Goal: Task Accomplishment & Management: Manage account settings

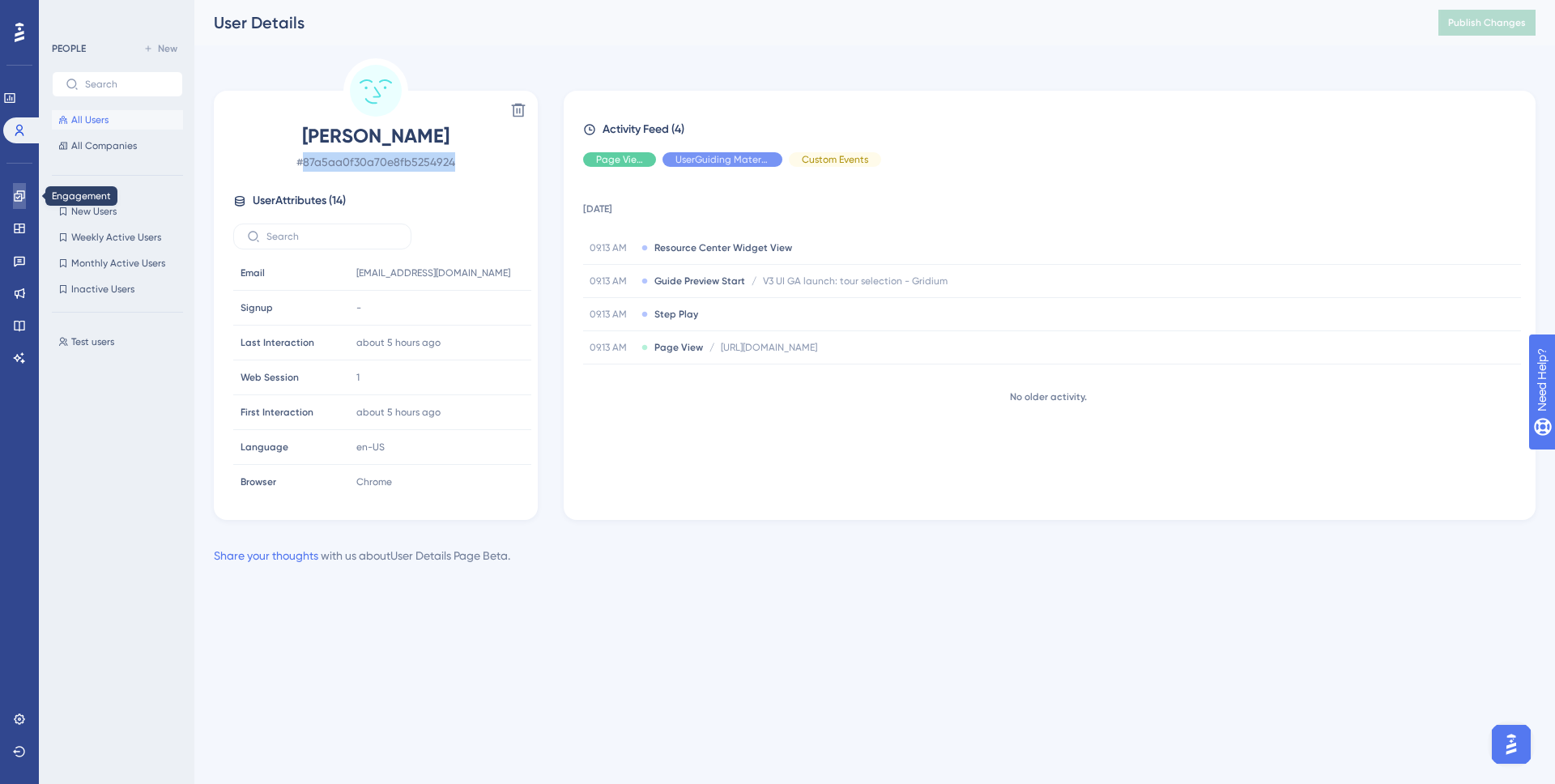
click at [13, 202] on link at bounding box center [20, 196] width 13 height 26
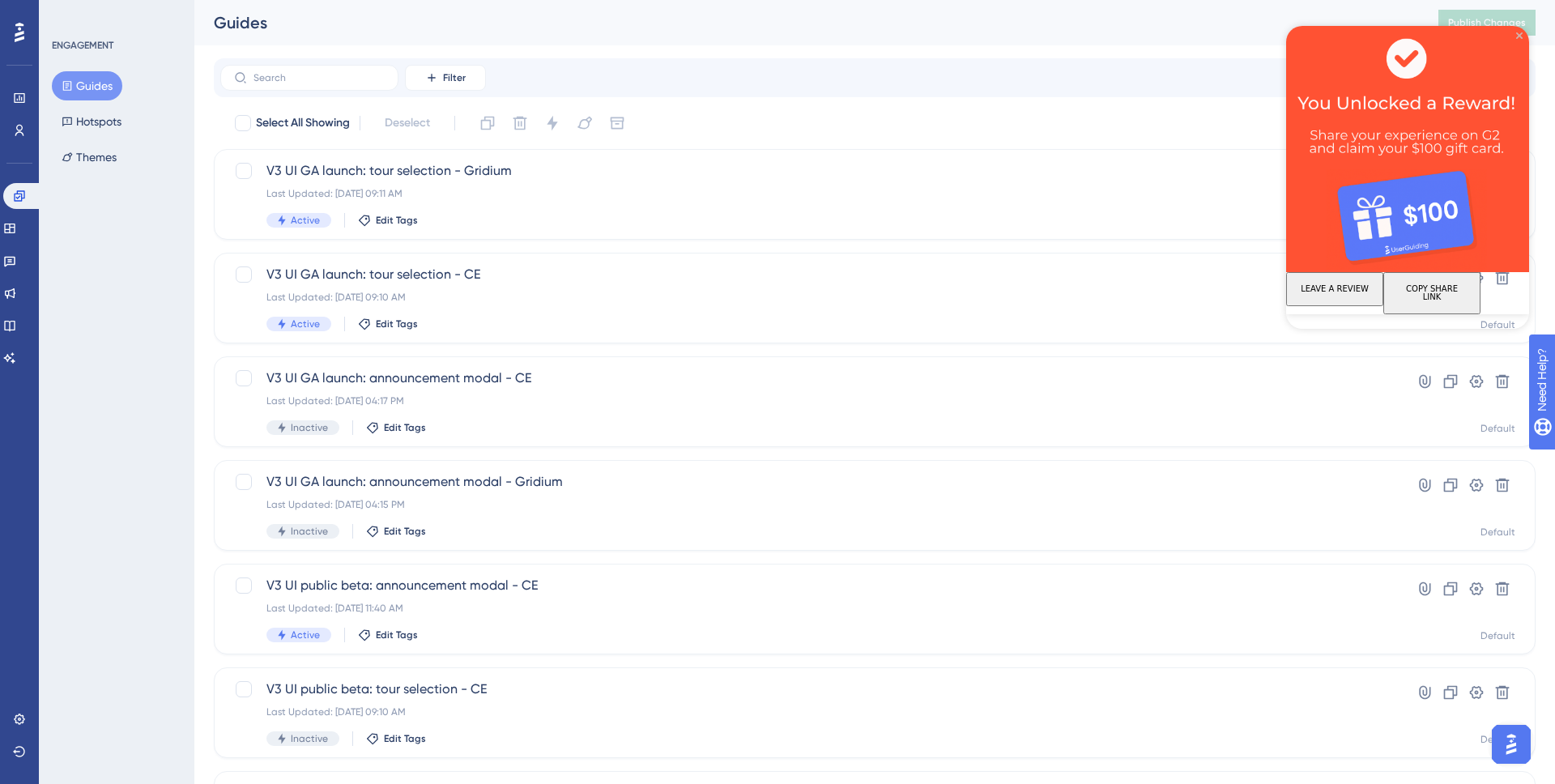
click at [1520, 34] on icon "Close Preview" at bounding box center [1519, 35] width 7 height 7
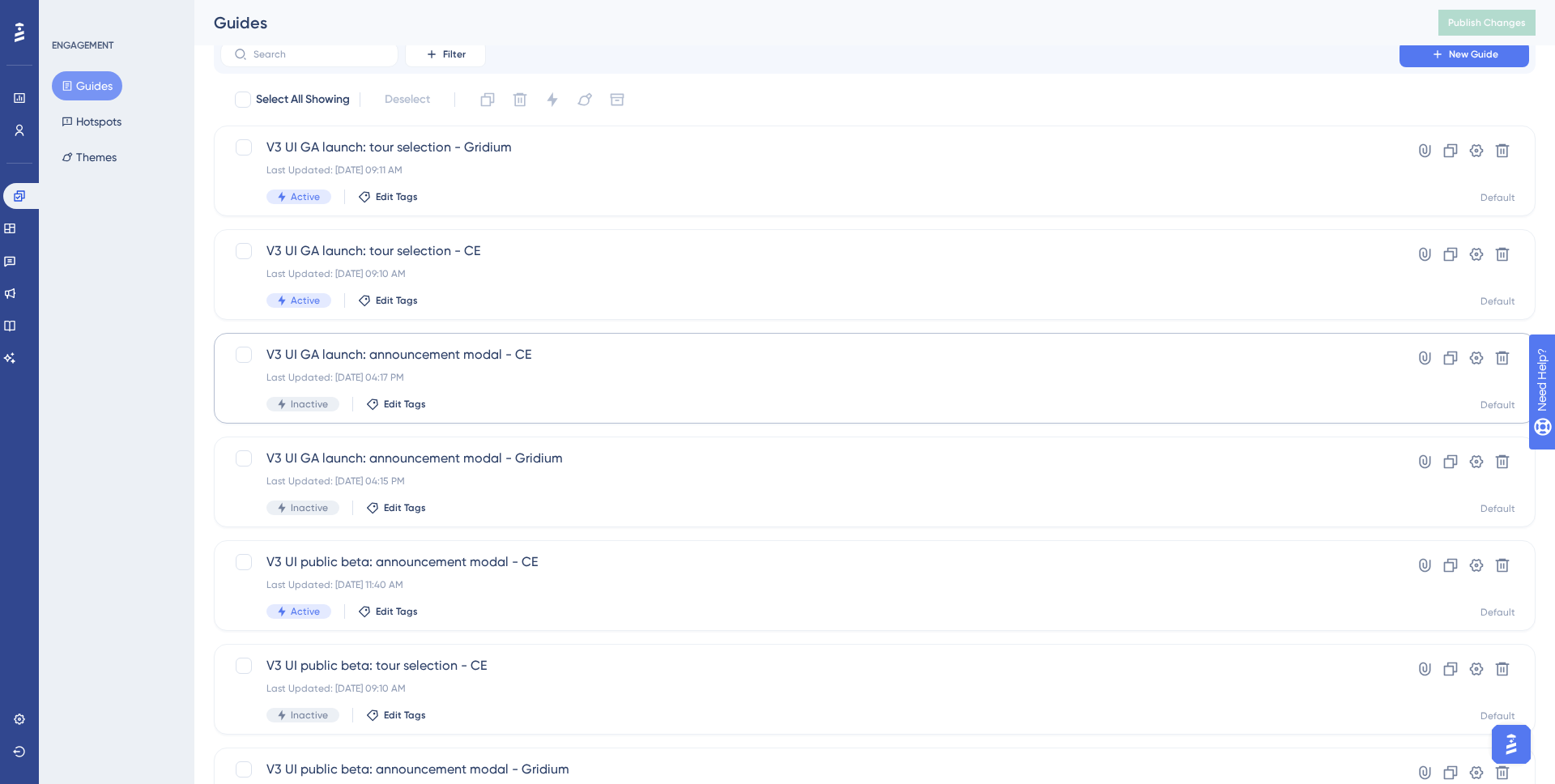
scroll to position [18, 0]
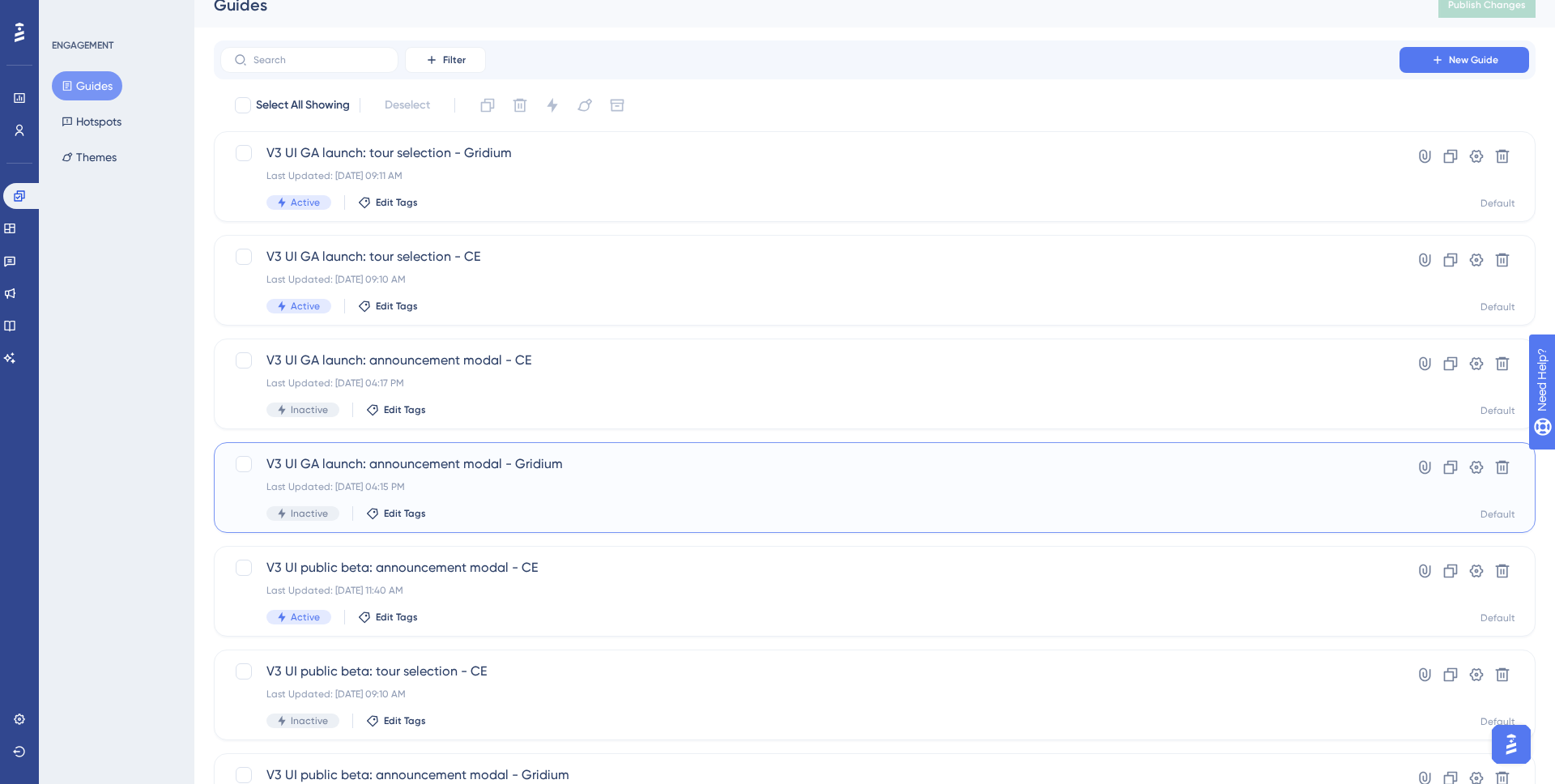
click at [579, 493] on div "V3 UI GA launch: announcement modal - Gridium Last Updated: [DATE] 04:15 PM Ina…" at bounding box center [809, 487] width 1087 height 66
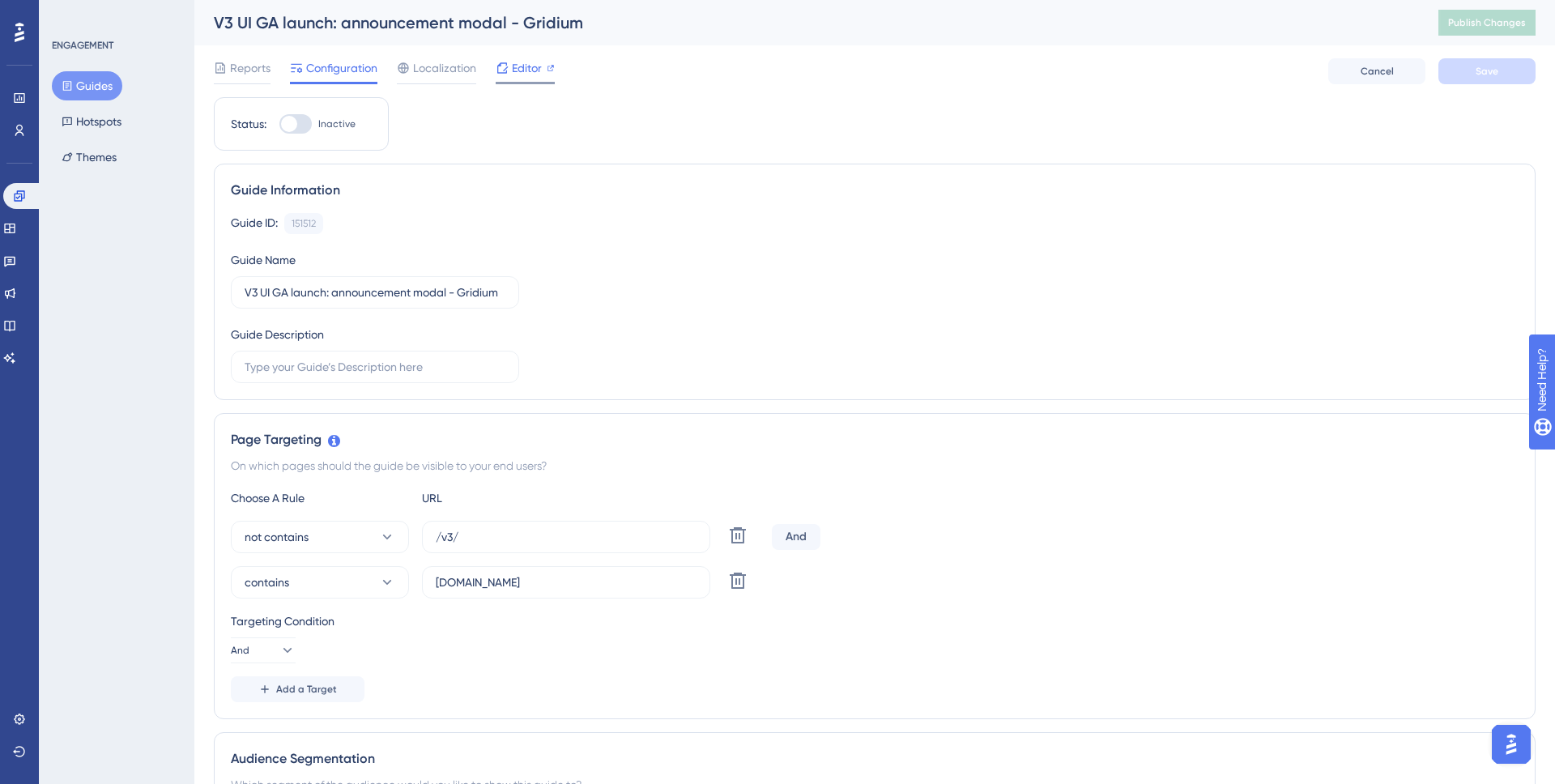
click at [498, 68] on icon at bounding box center [502, 68] width 13 height 13
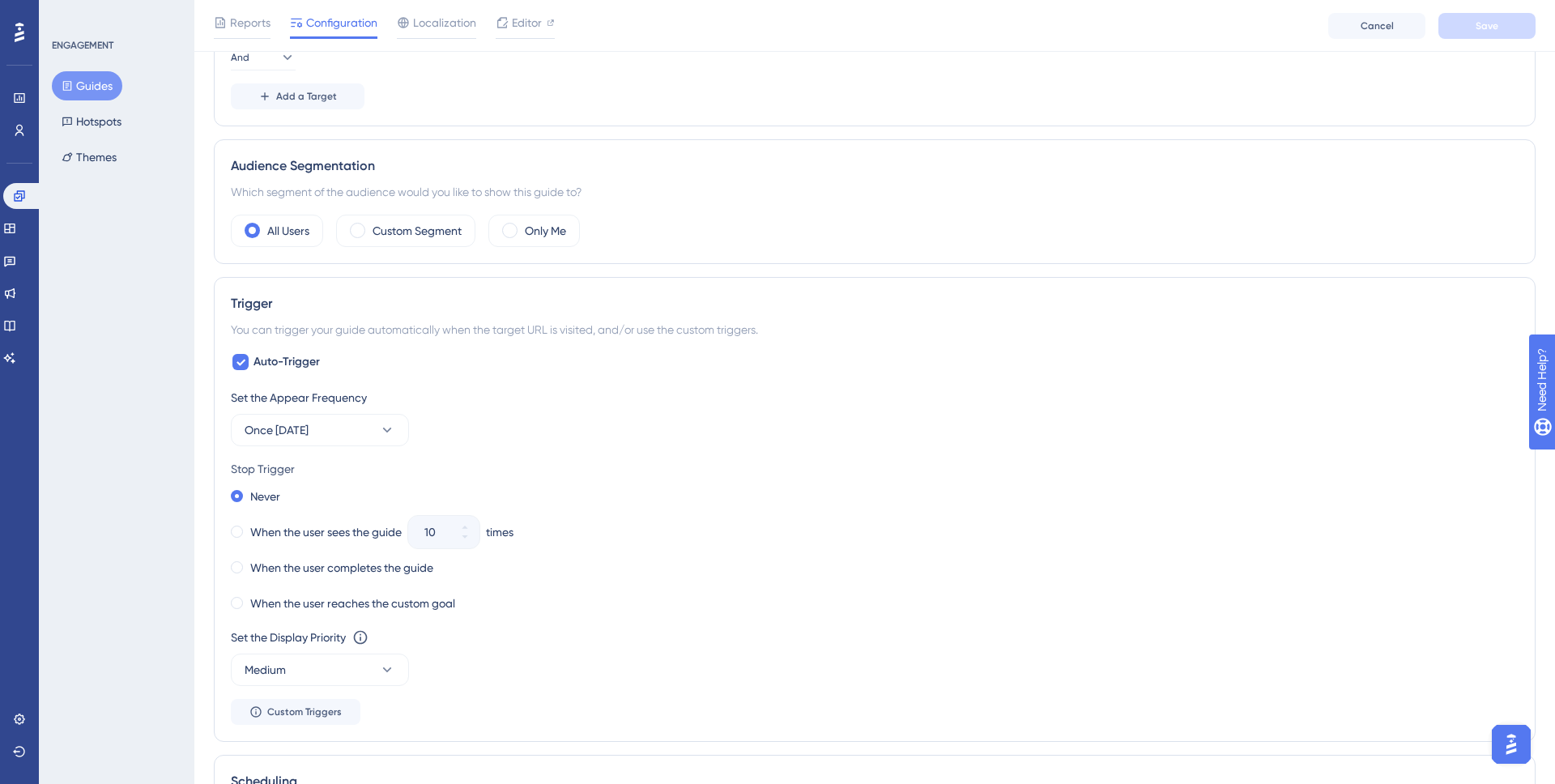
scroll to position [628, 0]
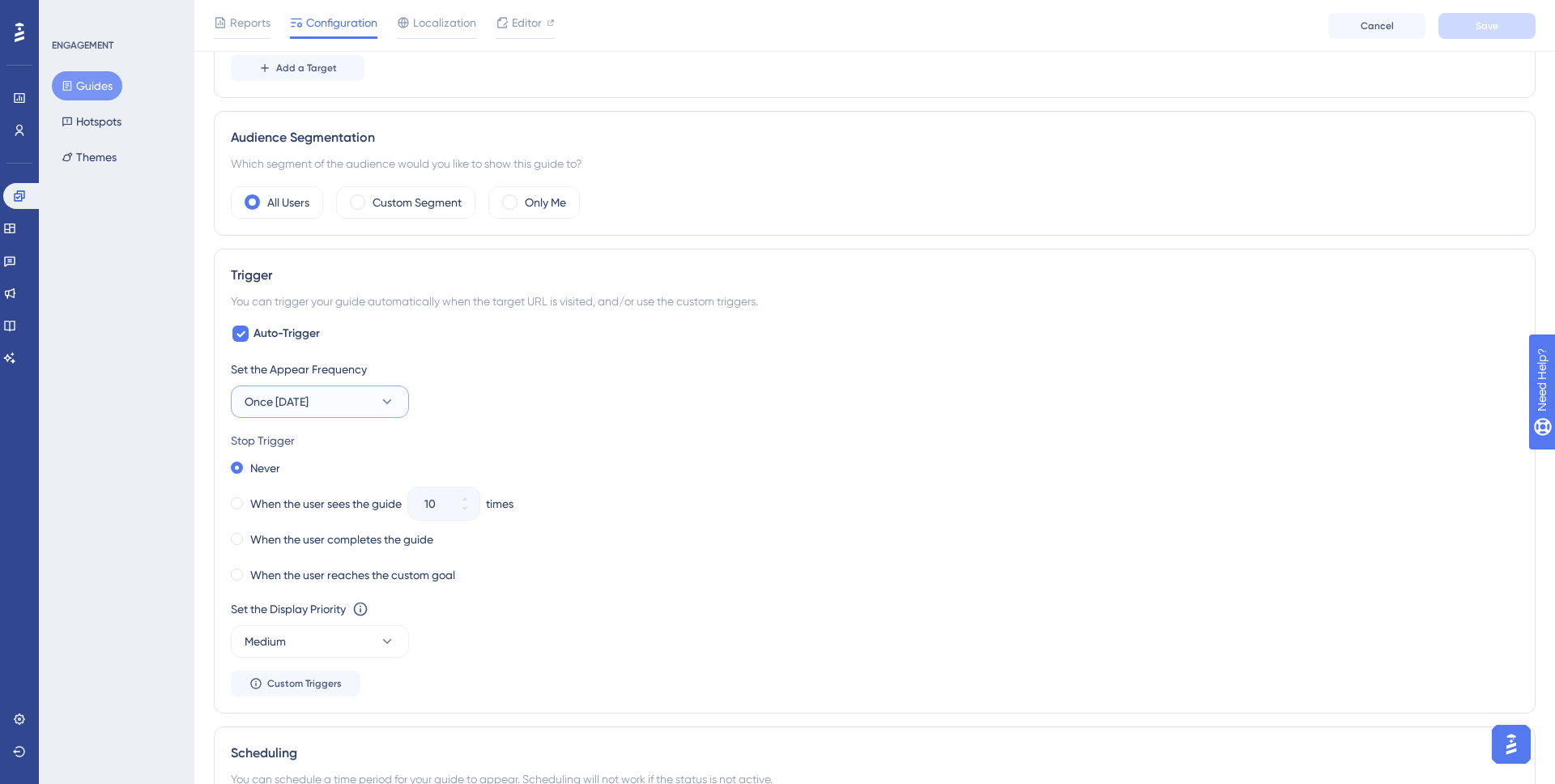
click at [382, 415] on button "Once [DATE]" at bounding box center [319, 401] width 178 height 33
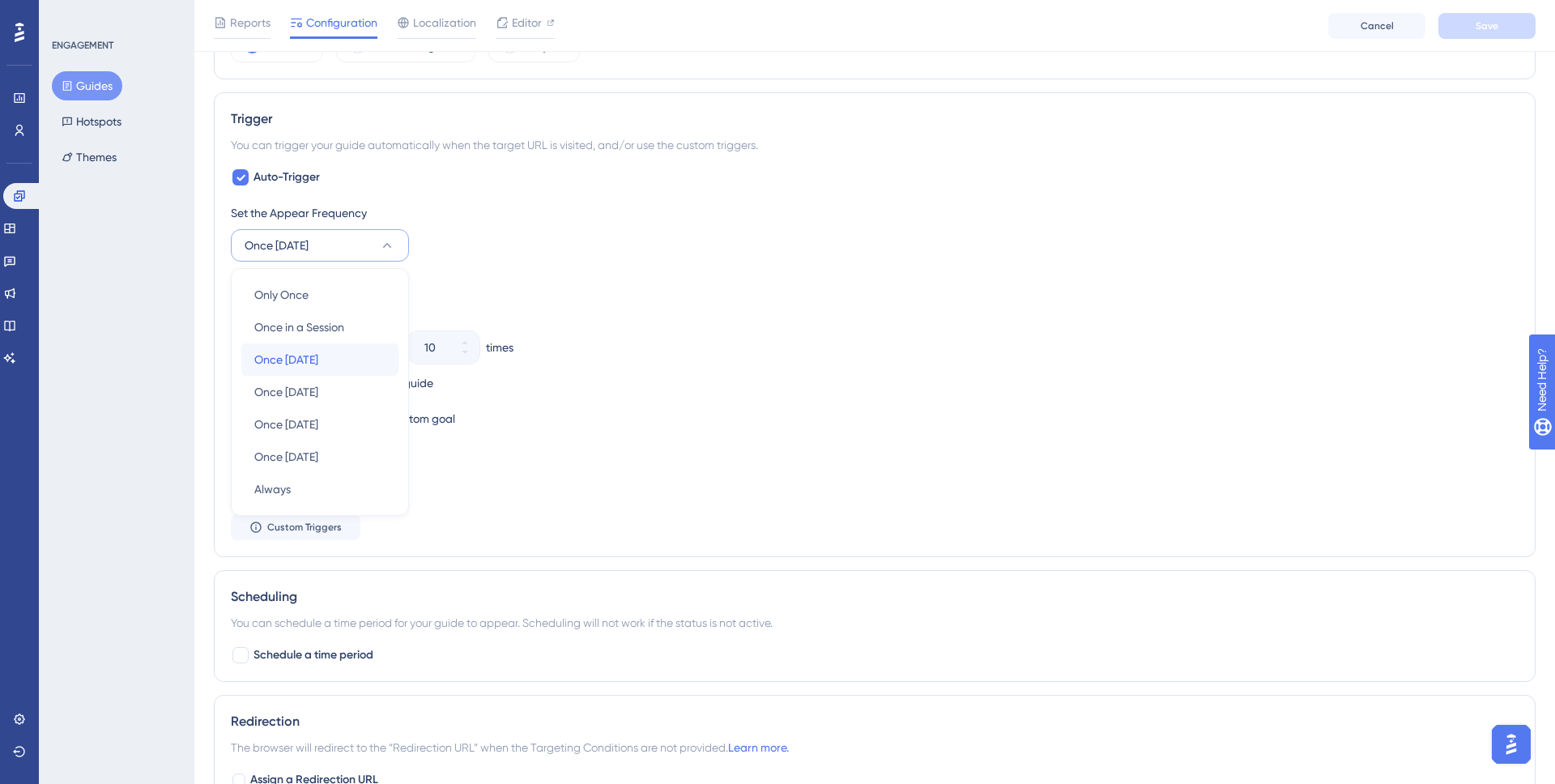
click at [362, 357] on div "Once [DATE] Once [DATE]" at bounding box center [319, 359] width 131 height 33
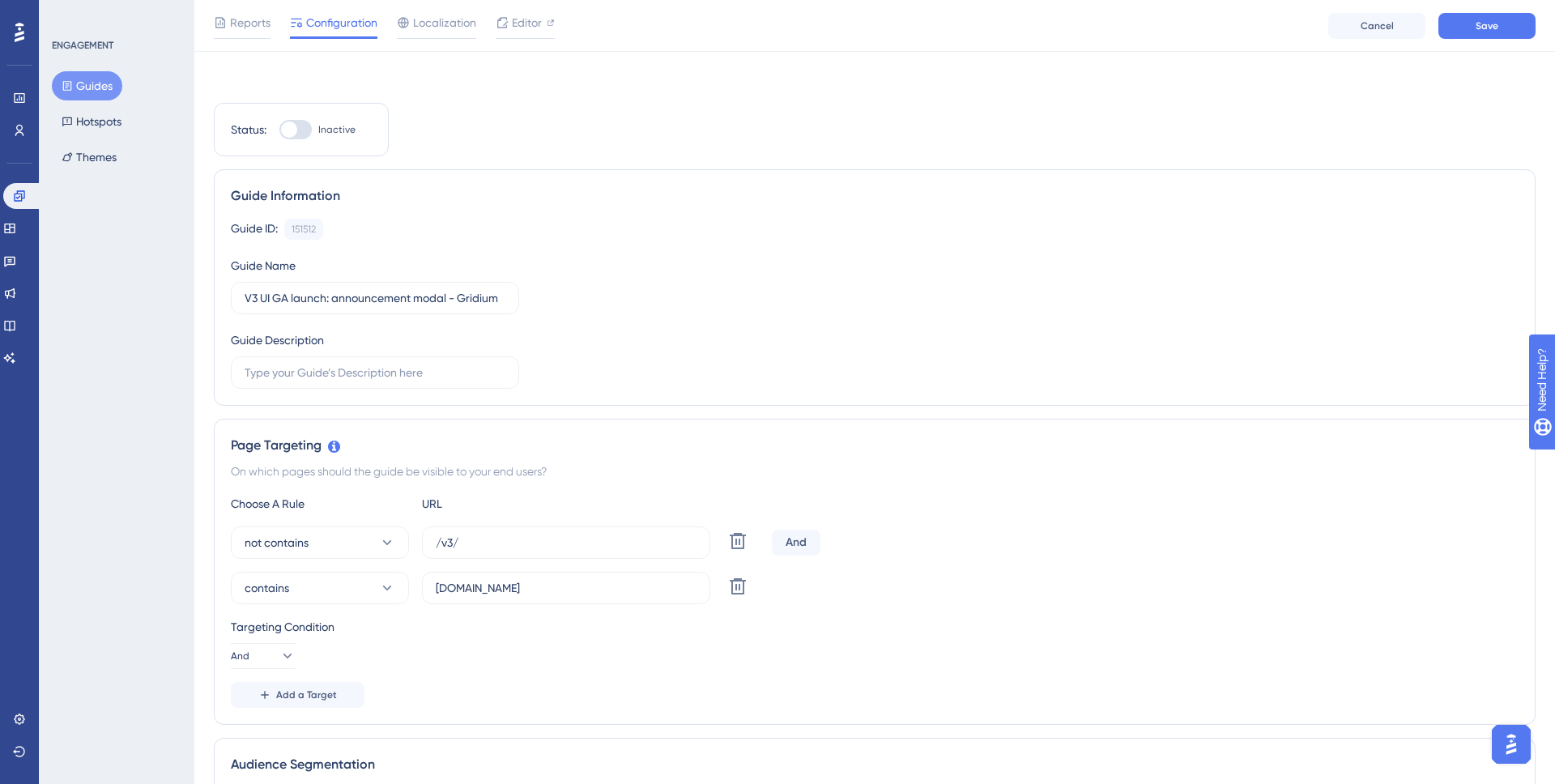
scroll to position [0, 0]
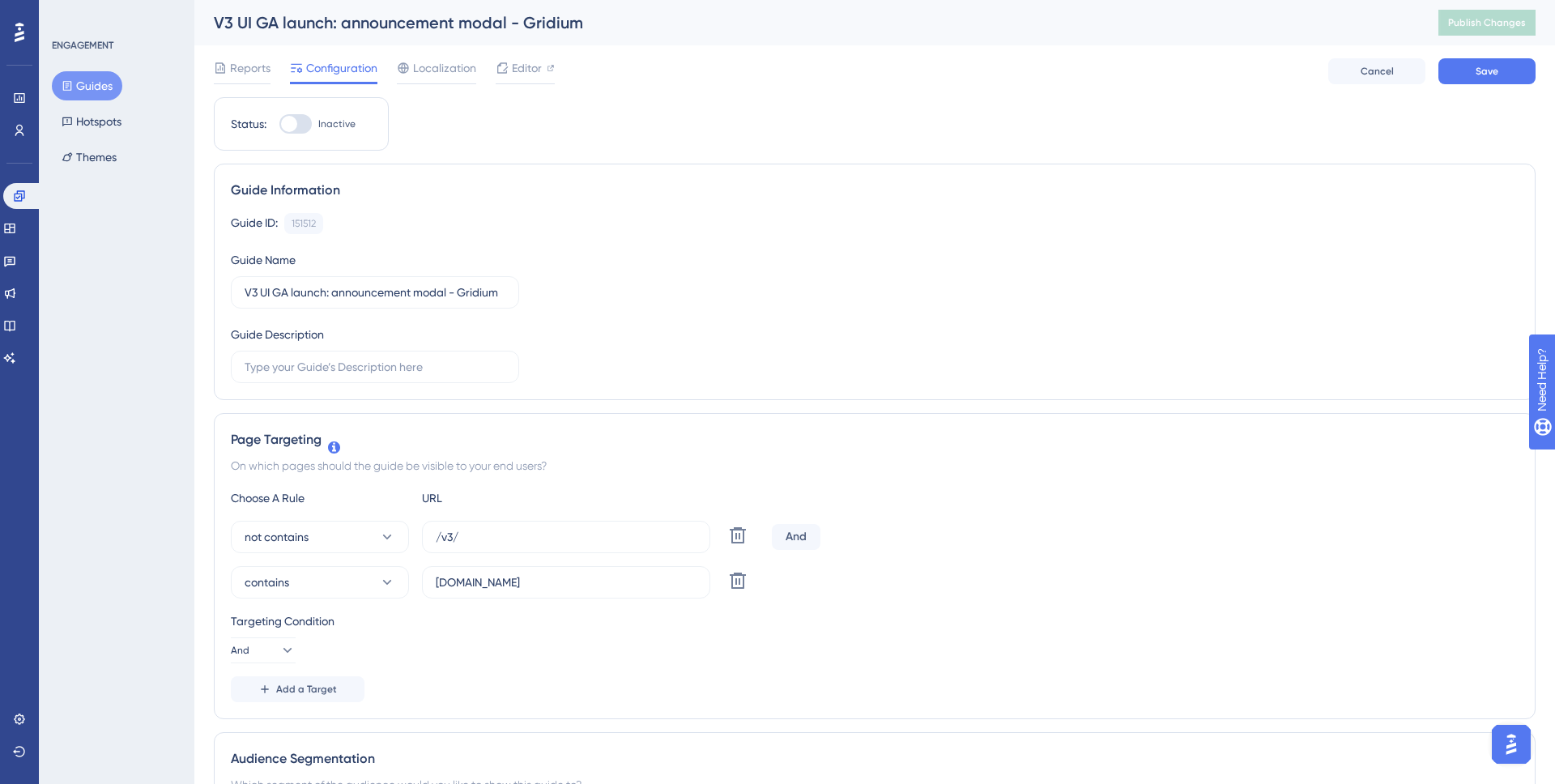
click at [307, 131] on div at bounding box center [295, 124] width 33 height 20
click at [279, 125] on input "Inactive" at bounding box center [278, 124] width 1 height 1
checkbox input "true"
click at [1477, 62] on button "Save" at bounding box center [1486, 72] width 97 height 26
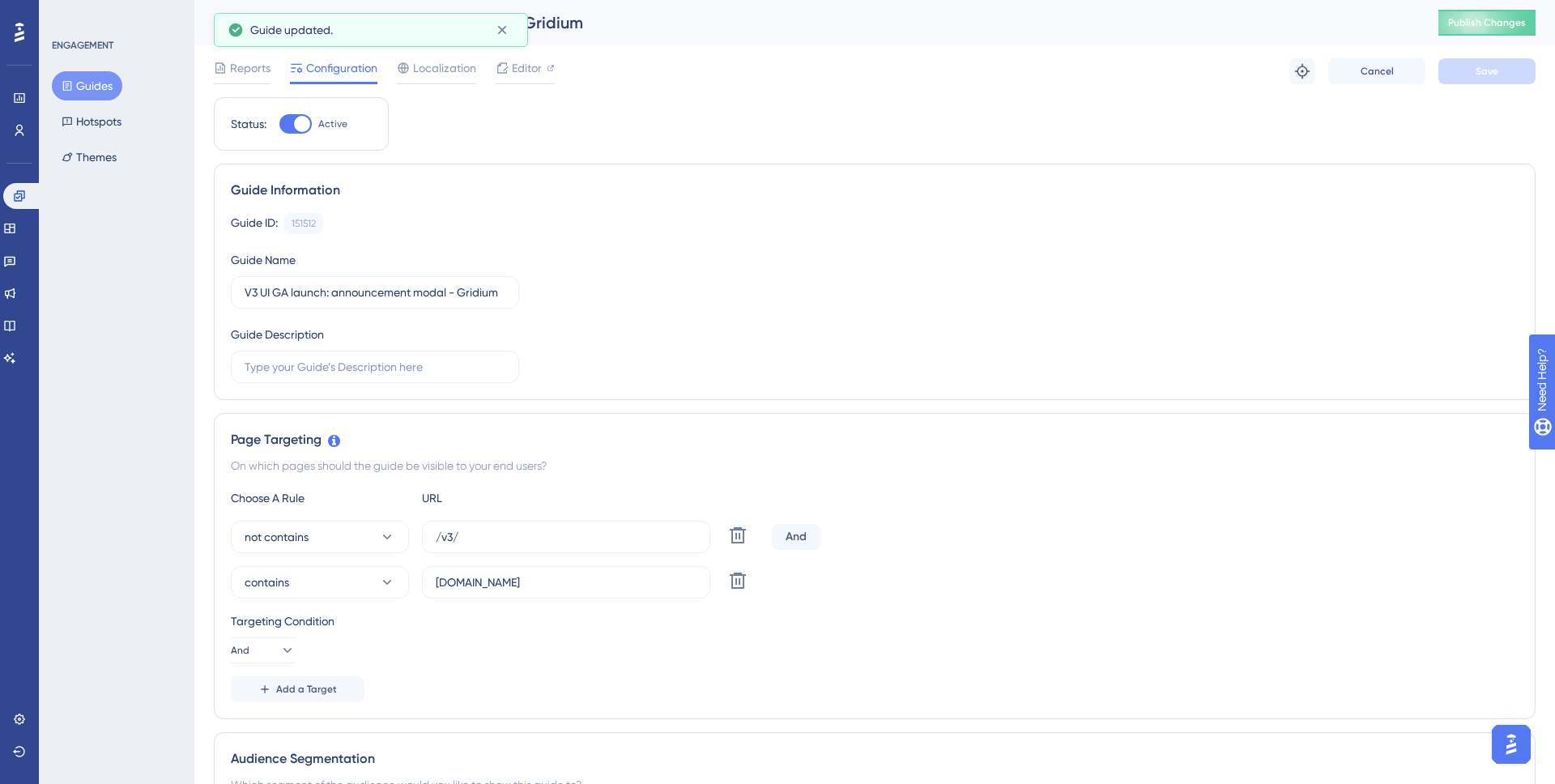
click at [103, 92] on button "Guides" at bounding box center [88, 86] width 71 height 29
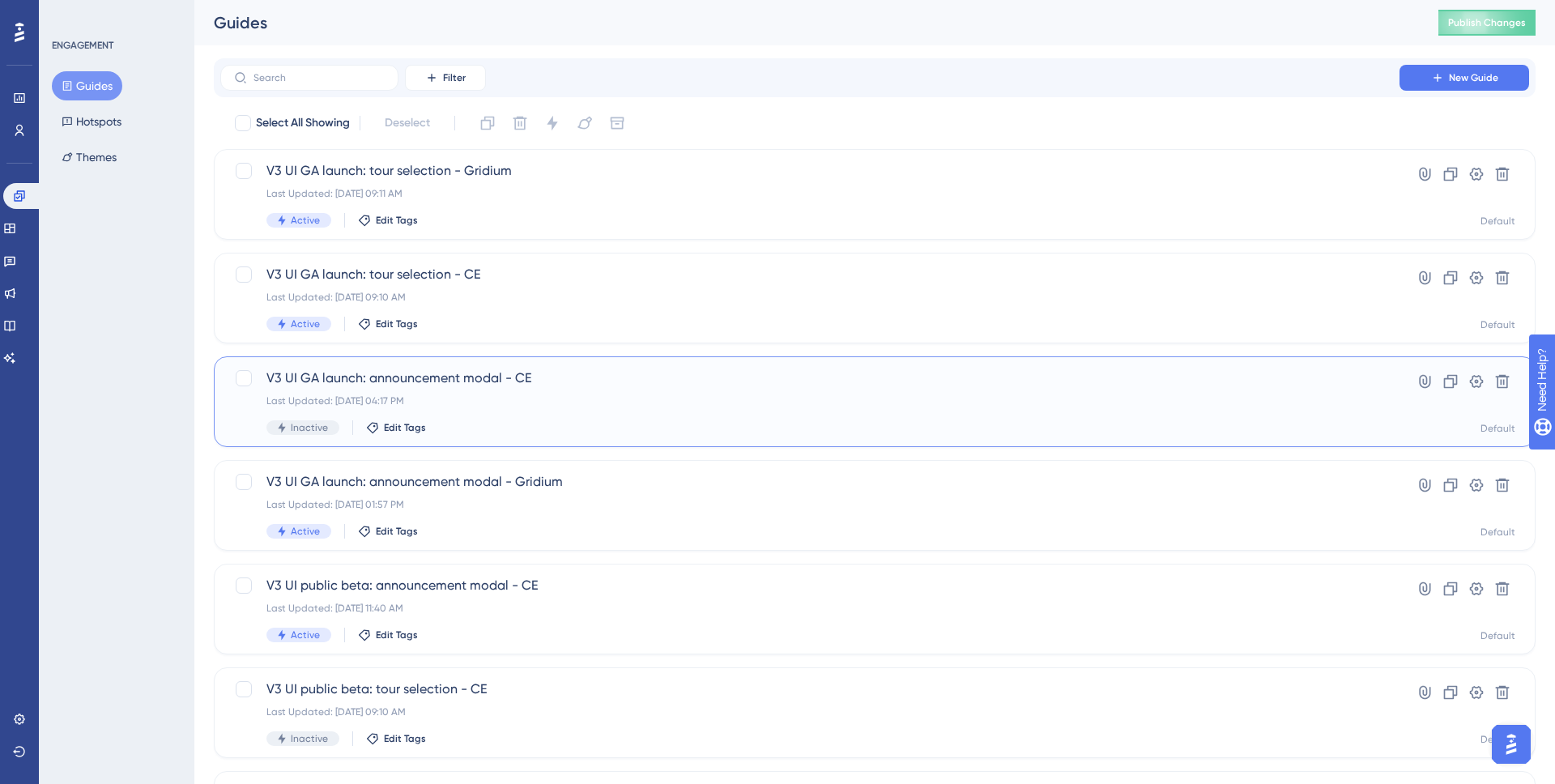
click at [553, 417] on div "V3 UI GA launch: announcement modal - CE Last Updated: [DATE] 04:17 PM Inactive…" at bounding box center [809, 401] width 1087 height 66
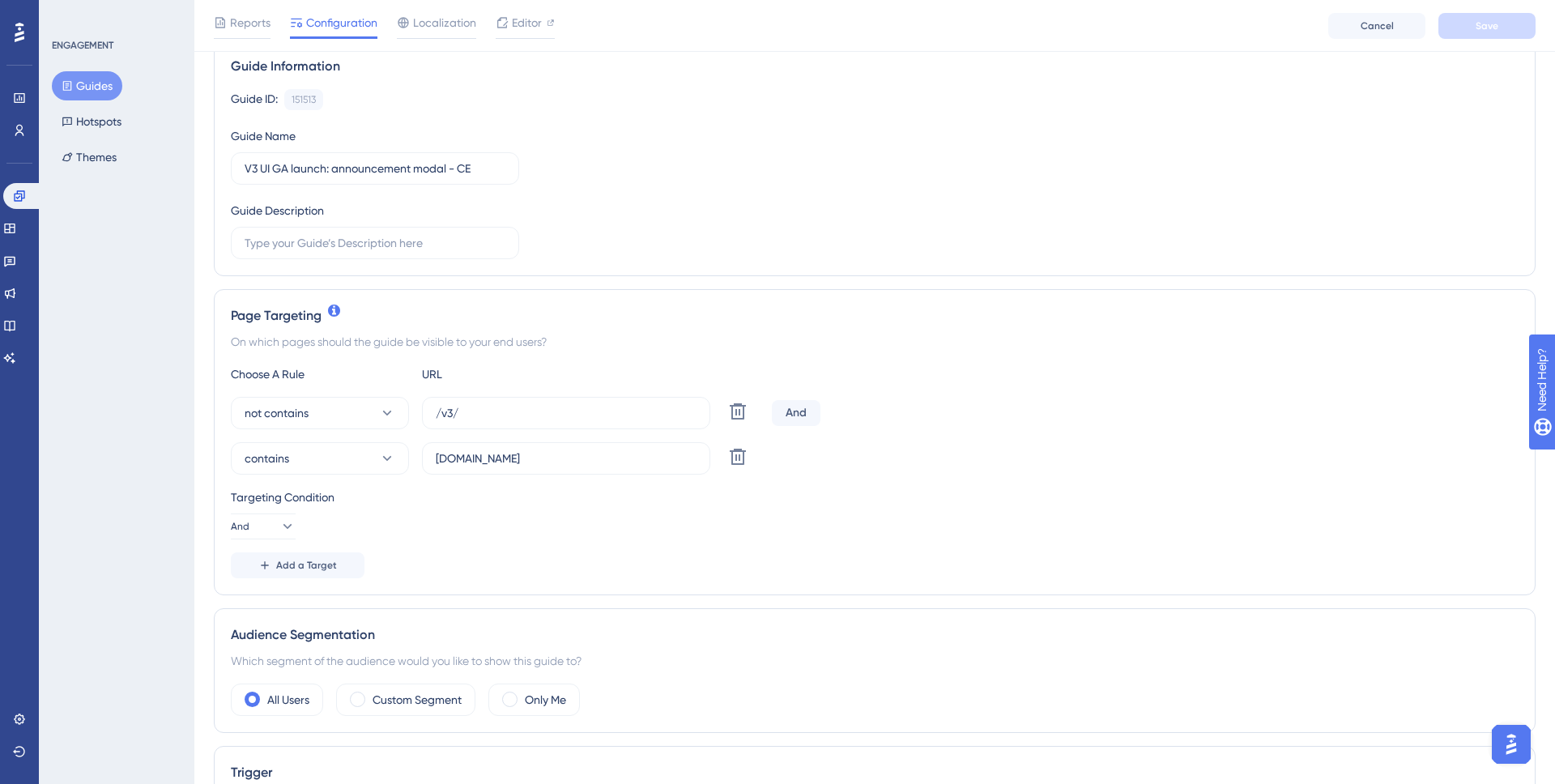
scroll to position [312, 0]
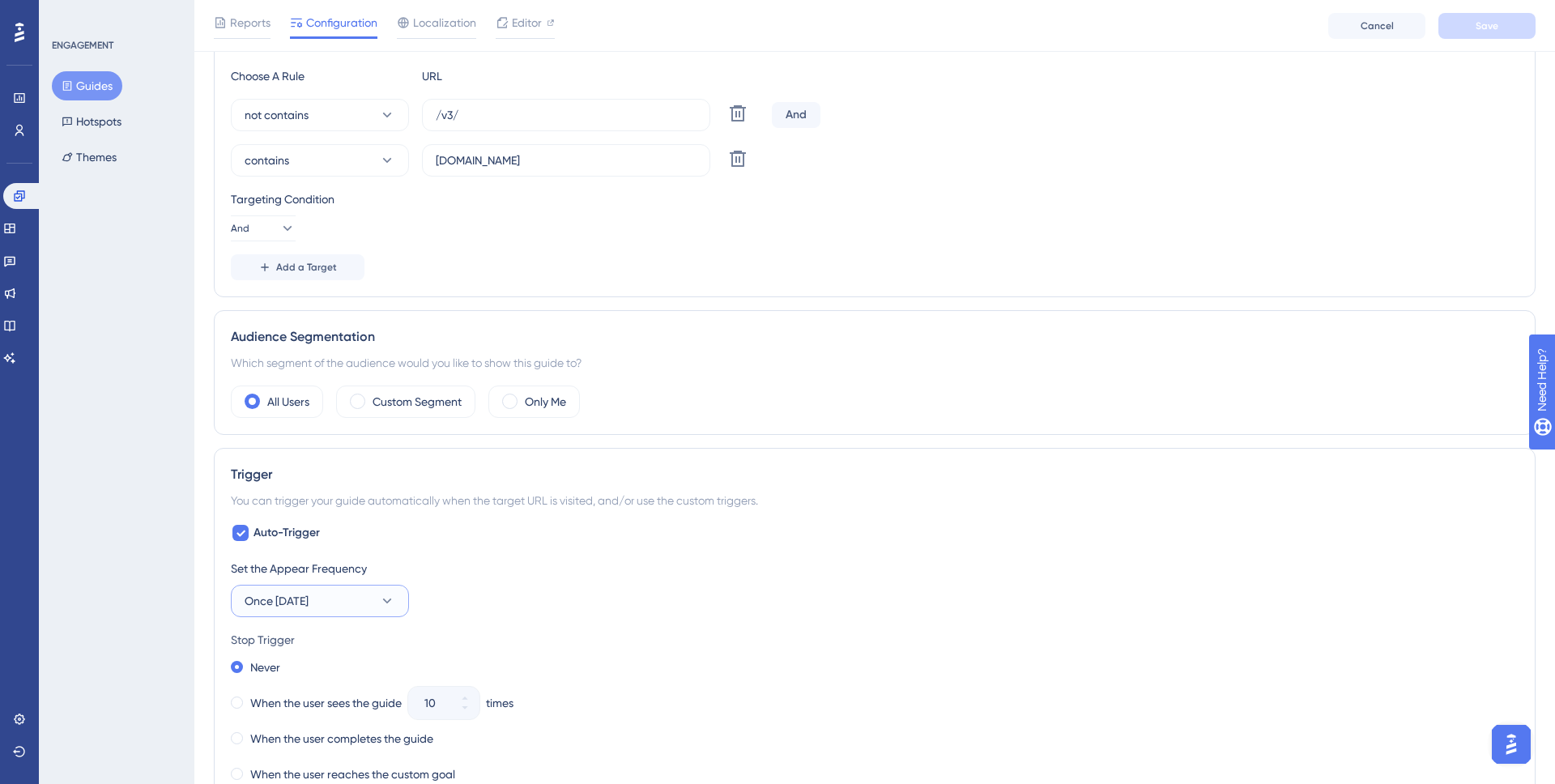
click at [358, 587] on button "Once [DATE]" at bounding box center [319, 601] width 178 height 33
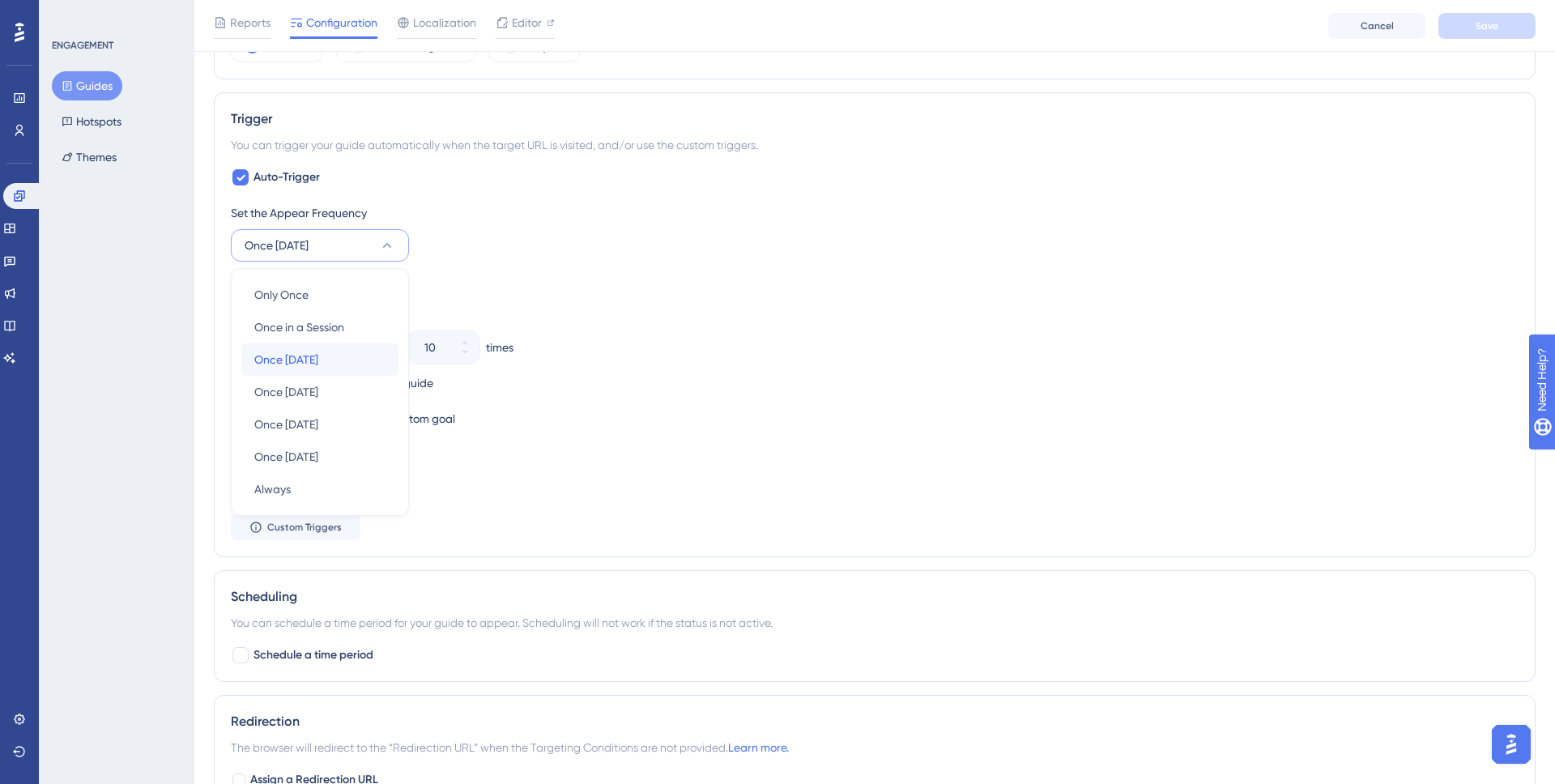
click at [307, 350] on span "Once [DATE]" at bounding box center [286, 359] width 64 height 20
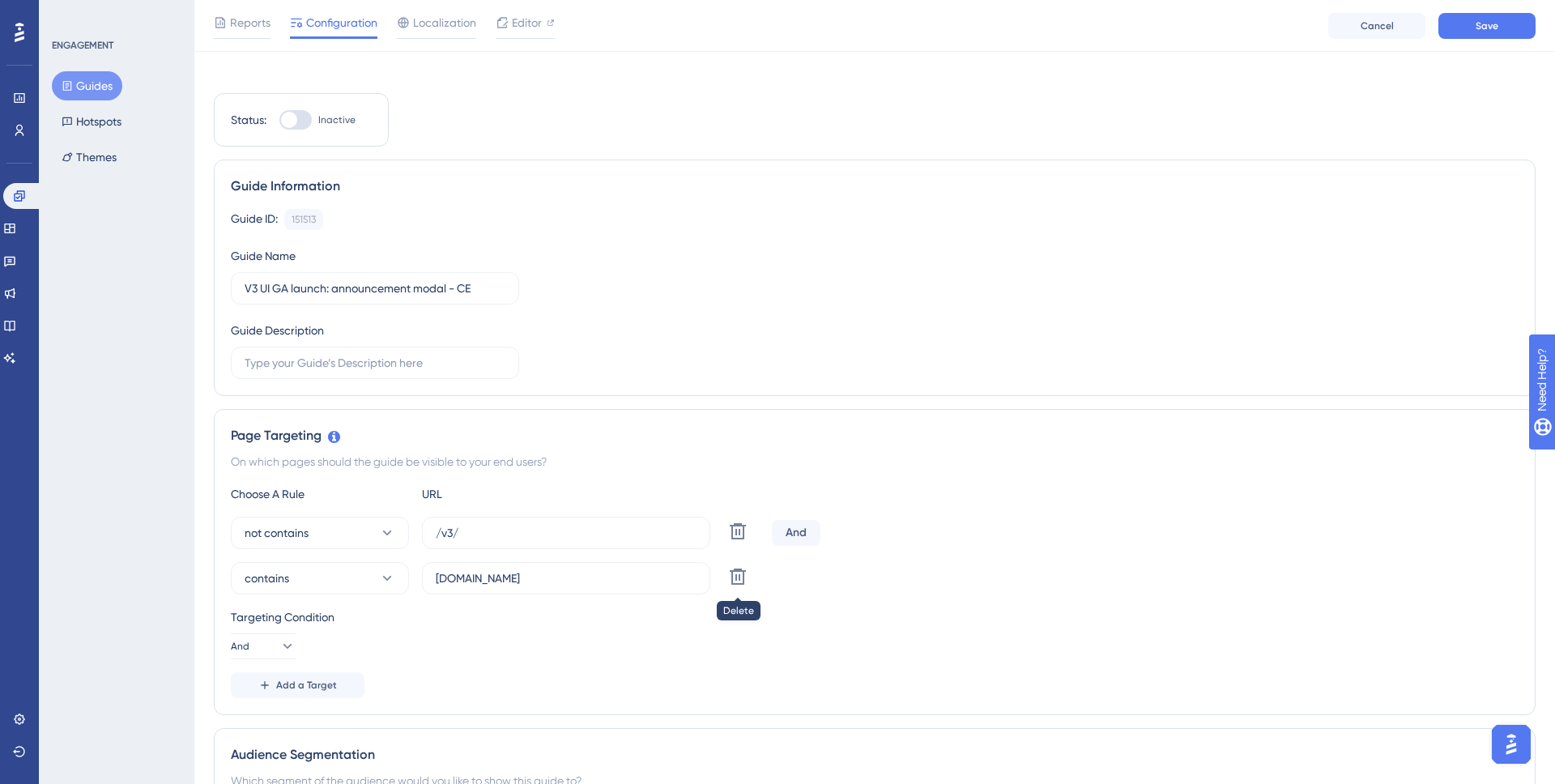
scroll to position [0, 0]
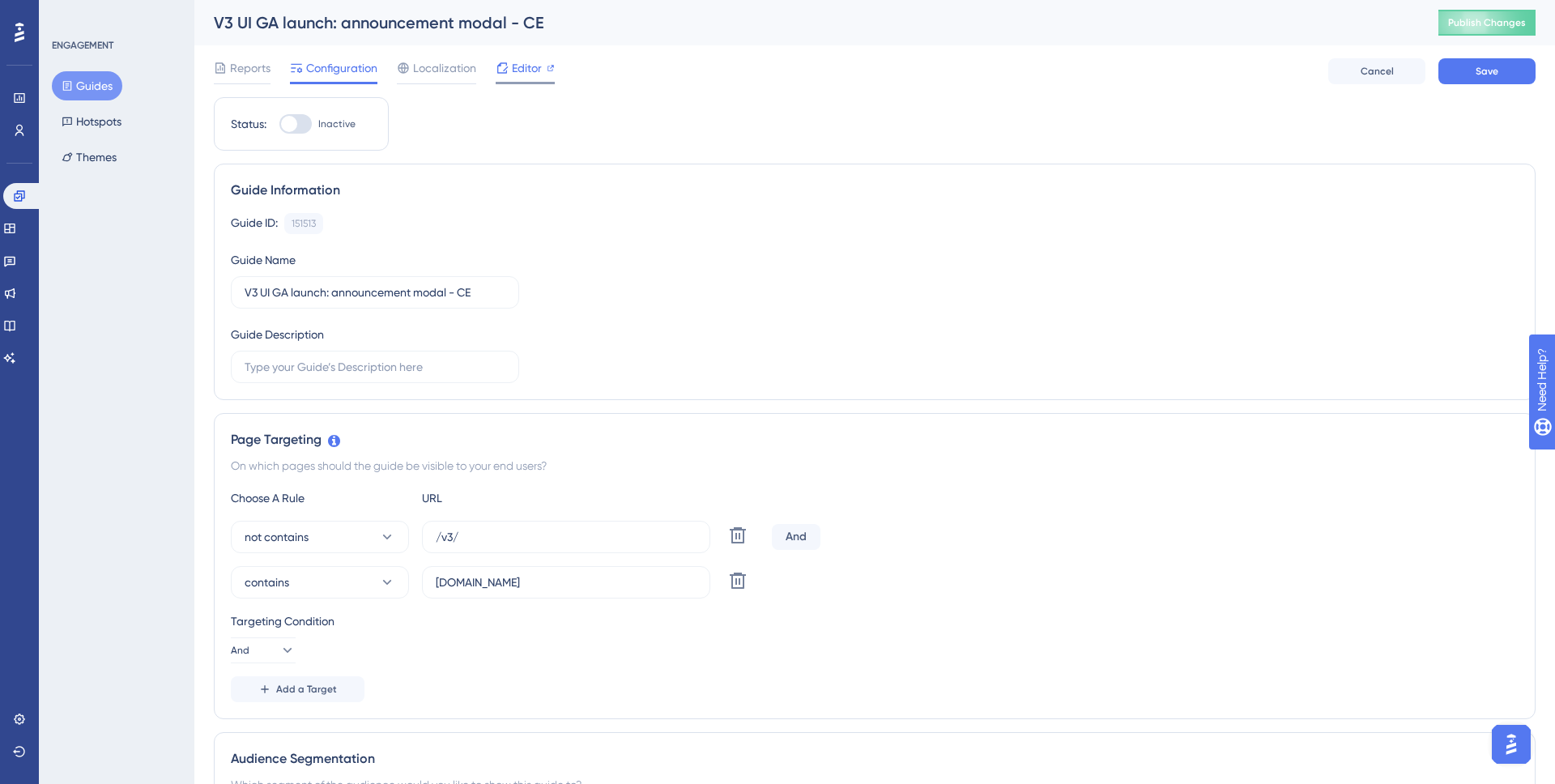
click at [533, 70] on span "Editor" at bounding box center [527, 68] width 30 height 20
click at [314, 115] on label "Inactive" at bounding box center [318, 124] width 76 height 20
click at [279, 124] on input "Inactive" at bounding box center [278, 124] width 1 height 1
checkbox input "true"
click at [1480, 74] on span "Save" at bounding box center [1486, 72] width 22 height 13
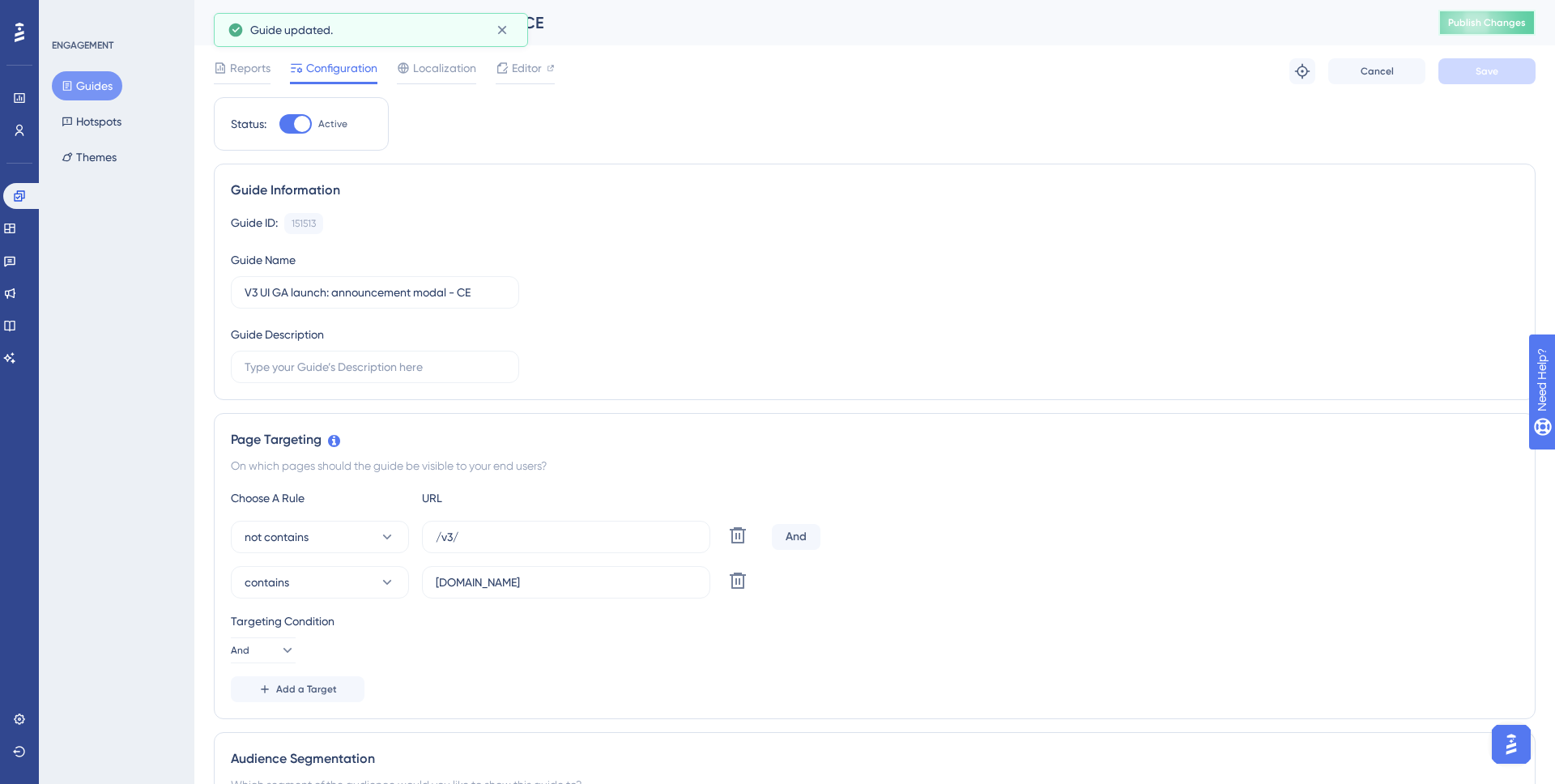
click at [1481, 19] on span "Publish Changes" at bounding box center [1486, 22] width 77 height 13
